Goal: Task Accomplishment & Management: Manage account settings

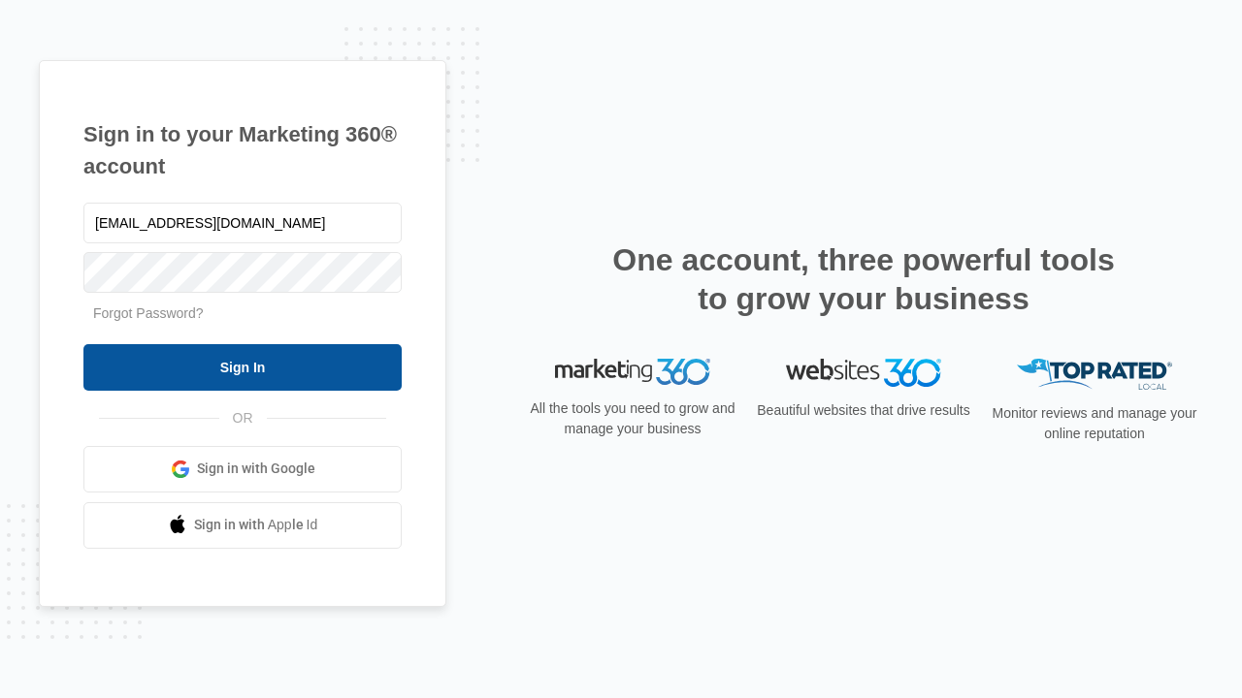
click at [243, 367] on input "Sign In" at bounding box center [242, 367] width 318 height 47
